Goal: Understand process/instructions: Learn how to perform a task or action

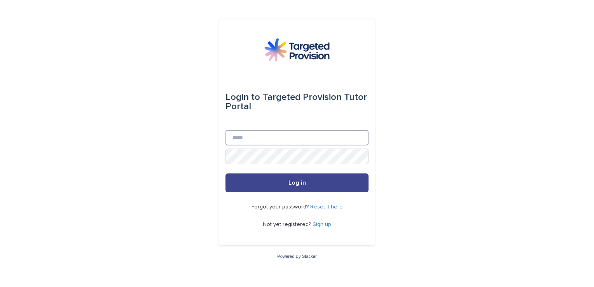
type input "**********"
click at [288, 180] on button "Log in" at bounding box center [296, 182] width 143 height 19
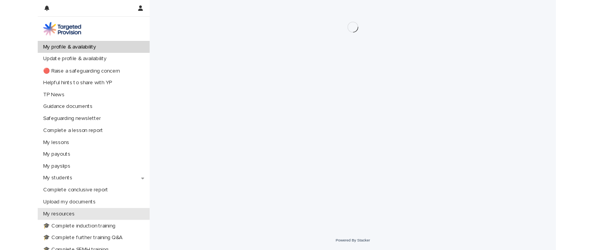
scroll to position [78, 0]
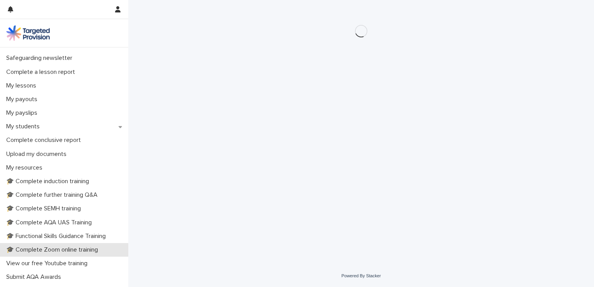
click at [53, 247] on p "🎓 Complete Zoom online training" at bounding box center [53, 249] width 101 height 7
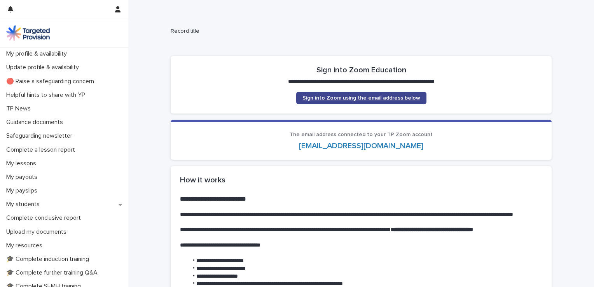
click at [353, 96] on span "Sign into Zoom using the email address below" at bounding box center [361, 97] width 118 height 5
click at [362, 99] on span "Sign into Zoom using the email address below" at bounding box center [361, 97] width 118 height 5
